Goal: Information Seeking & Learning: Learn about a topic

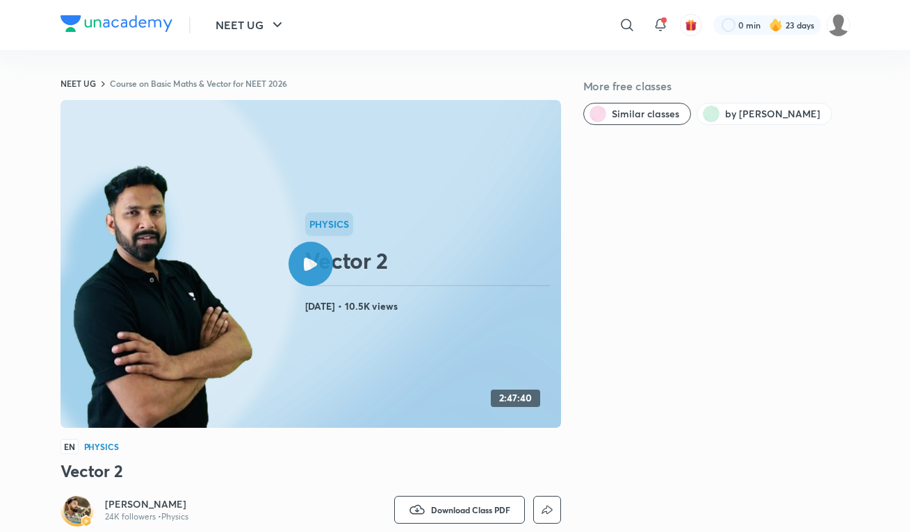
click at [126, 20] on img at bounding box center [116, 23] width 112 height 17
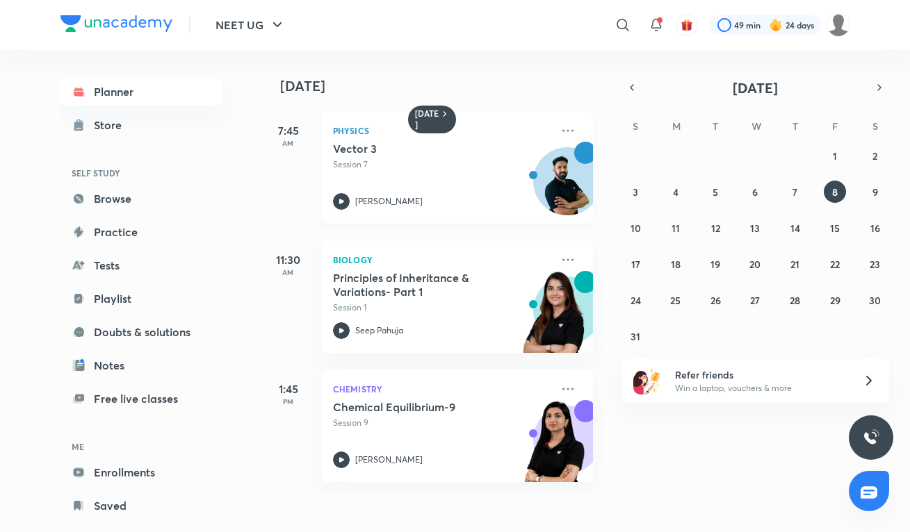
click at [493, 153] on h5 "Vector 3" at bounding box center [419, 149] width 173 height 14
